Goal: Check status: Check status

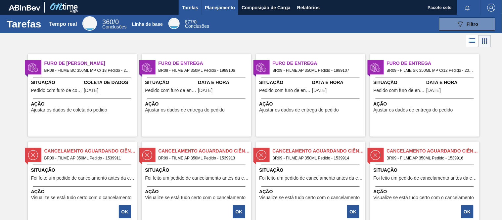
click at [219, 5] on font "Planejamento" at bounding box center [220, 7] width 30 height 5
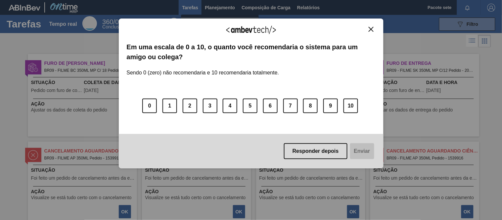
click at [195, 0] on body "Tarefas Planejamento Composição de Carga Relatórios Pacote sete Marcar tudo com…" at bounding box center [251, 0] width 502 height 0
click at [371, 28] on img "Fechar" at bounding box center [370, 29] width 5 height 5
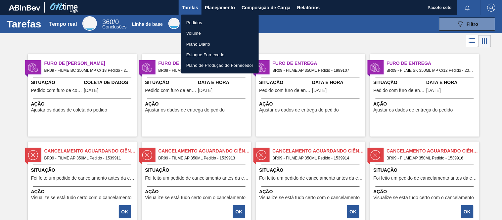
click at [203, 19] on li "Pedidos" at bounding box center [220, 22] width 78 height 11
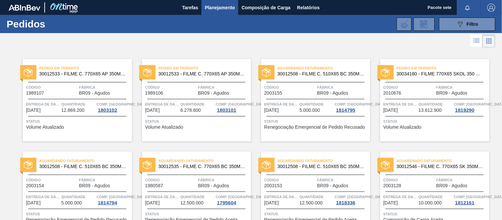
click at [118, 91] on div "Fábrica BR09 - [GEOGRAPHIC_DATA]" at bounding box center [104, 90] width 51 height 12
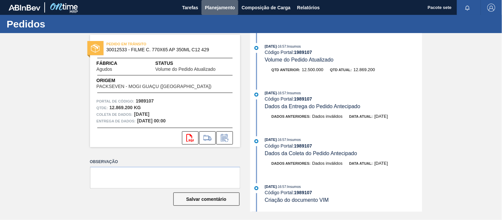
drag, startPoint x: 220, startPoint y: 5, endPoint x: 205, endPoint y: 18, distance: 19.2
click at [219, 5] on font "Planejamento" at bounding box center [220, 7] width 30 height 5
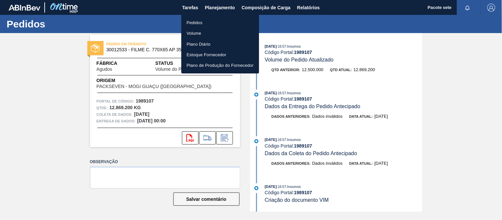
click at [168, 30] on div at bounding box center [251, 110] width 502 height 220
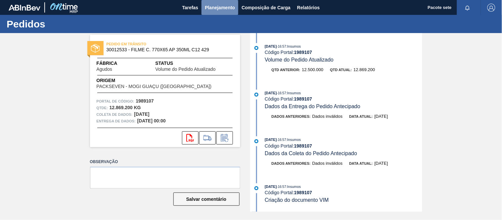
click at [216, 7] on font "Planejamento" at bounding box center [220, 7] width 30 height 5
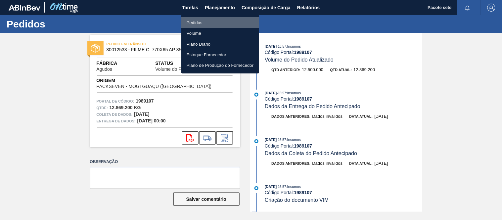
click at [196, 21] on font "Pedidos" at bounding box center [195, 22] width 16 height 5
